Goal: Task Accomplishment & Management: Use online tool/utility

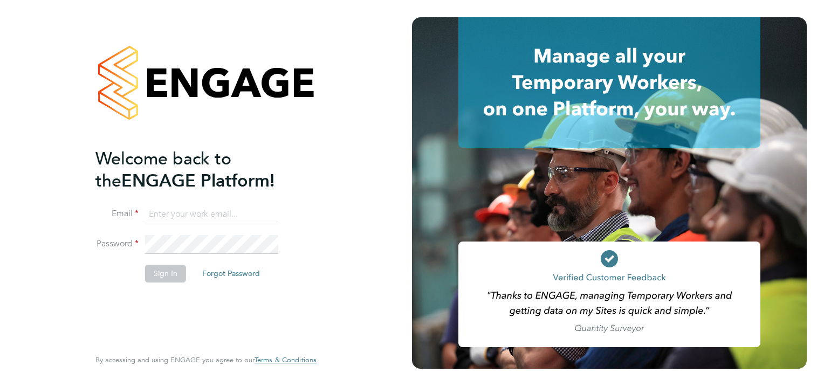
type input "[PERSON_NAME][EMAIL_ADDRESS][PERSON_NAME][DOMAIN_NAME]"
click at [177, 274] on button "Sign In" at bounding box center [165, 273] width 41 height 17
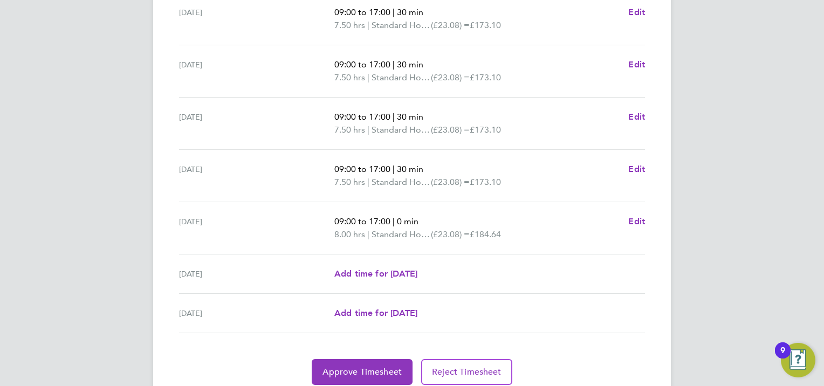
scroll to position [401, 0]
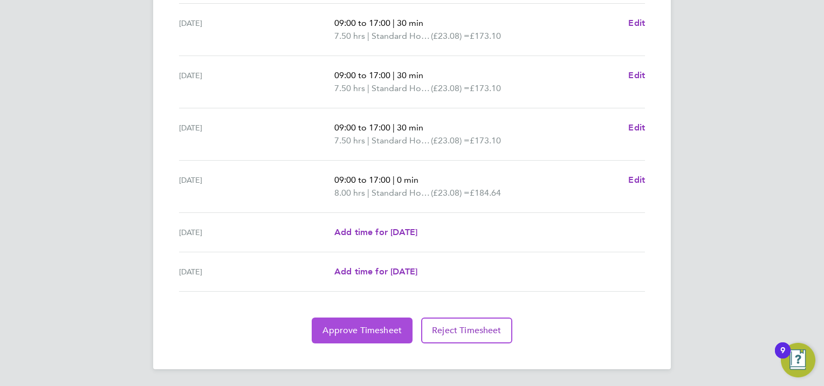
click at [376, 328] on span "Approve Timesheet" at bounding box center [362, 330] width 79 height 11
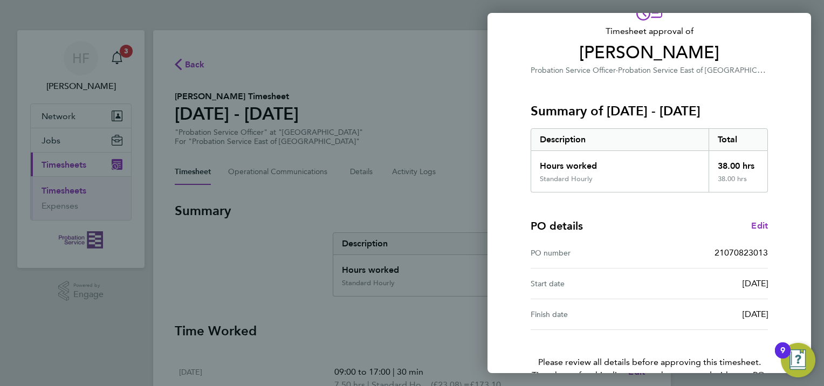
scroll to position [129, 0]
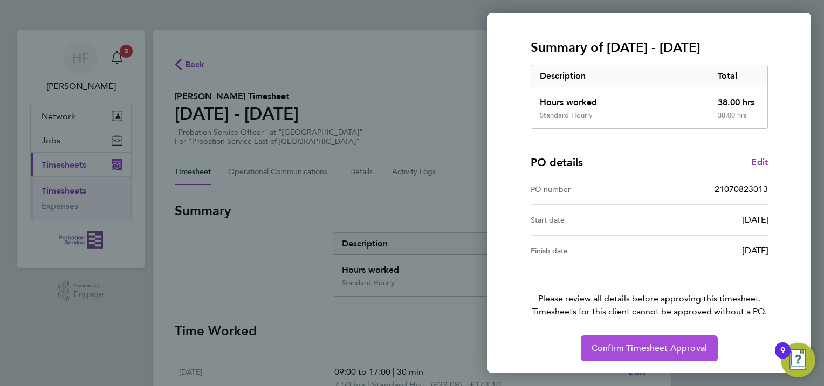
click at [672, 347] on span "Confirm Timesheet Approval" at bounding box center [649, 348] width 115 height 11
